Goal: Task Accomplishment & Management: Use online tool/utility

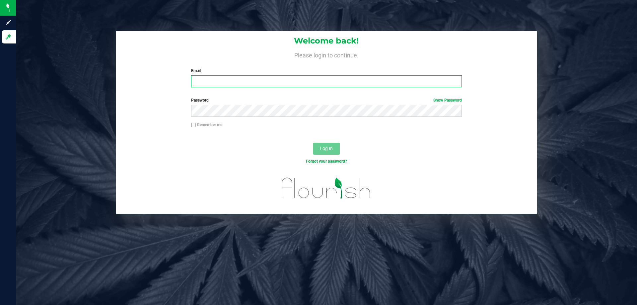
click at [246, 82] on input "Email" at bounding box center [326, 81] width 270 height 12
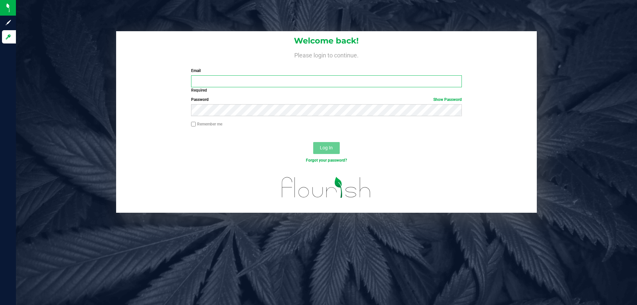
click at [221, 85] on input "Email" at bounding box center [326, 81] width 270 height 12
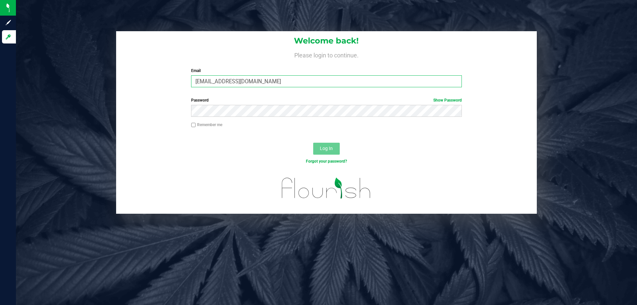
type input "mwiradilaga@liveparallel.com"
click at [313, 143] on button "Log In" at bounding box center [326, 149] width 27 height 12
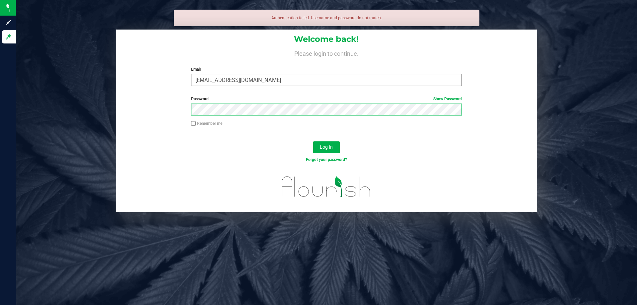
click at [313, 141] on button "Log In" at bounding box center [326, 147] width 27 height 12
